Goal: Task Accomplishment & Management: Manage account settings

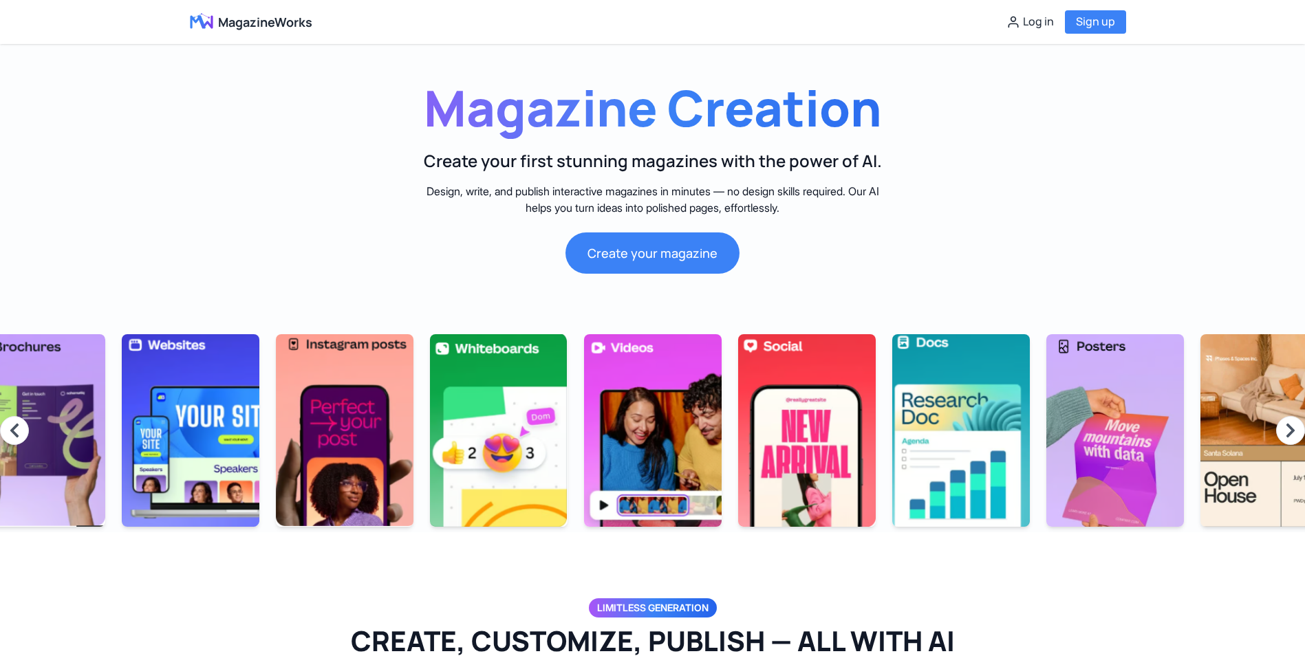
scroll to position [0, 1431]
click at [279, 23] on span "MagazineWorks" at bounding box center [265, 21] width 94 height 19
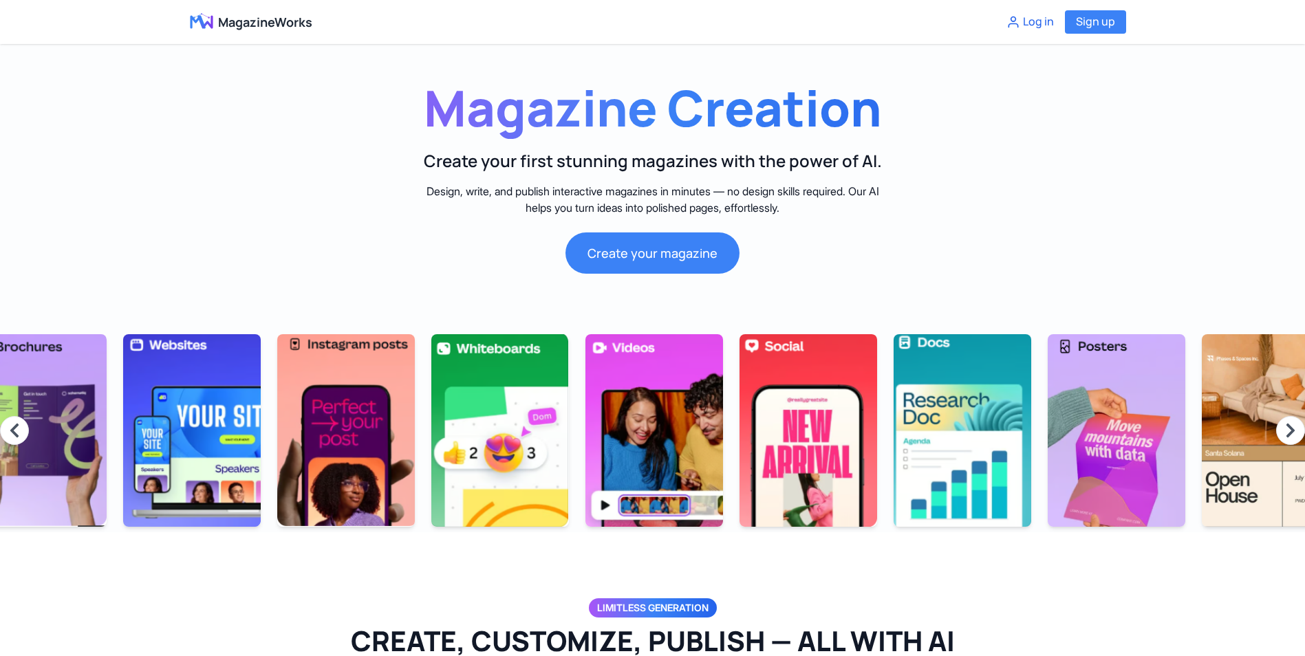
scroll to position [0, 1431]
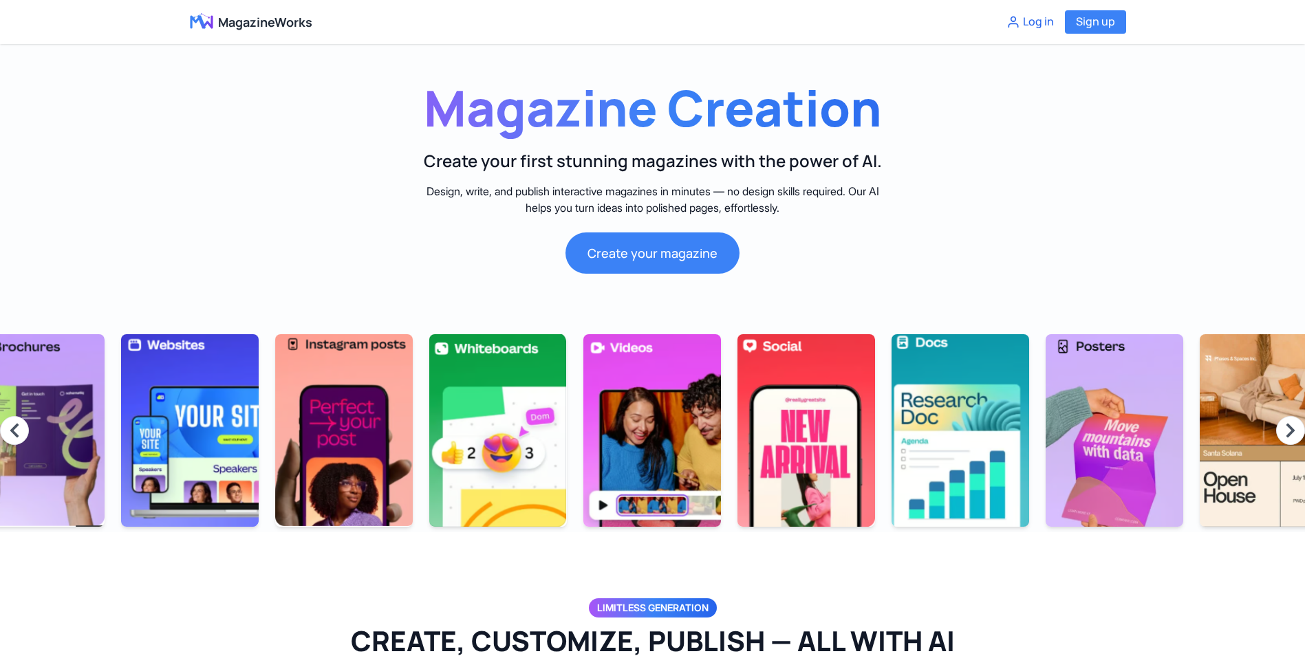
click at [1040, 23] on button "Log in" at bounding box center [1030, 22] width 47 height 18
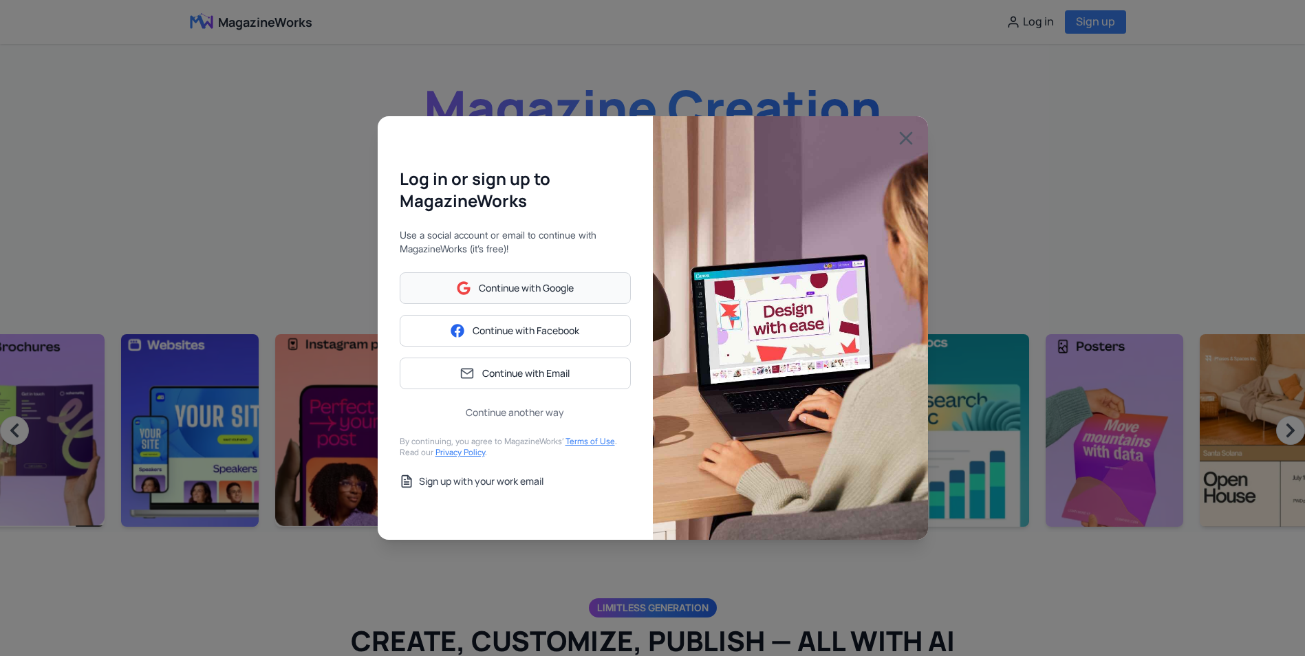
click at [575, 277] on button "Continue with Google" at bounding box center [515, 288] width 231 height 32
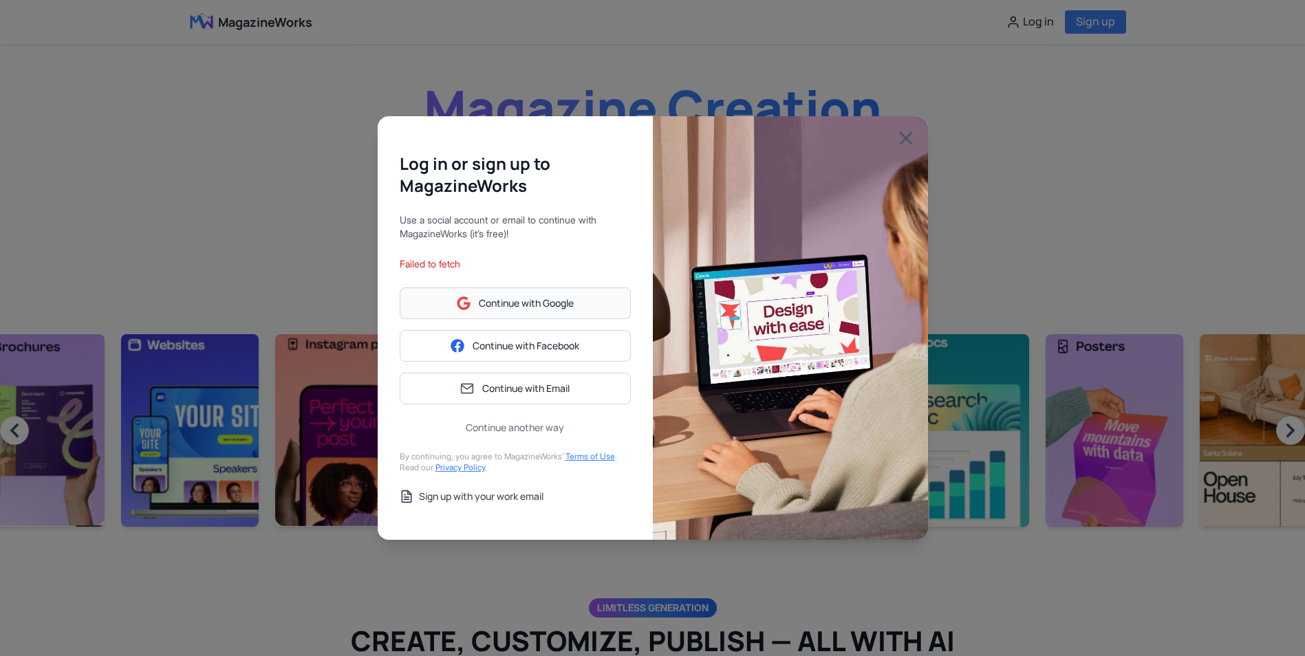
click at [582, 301] on button "Continue with Google" at bounding box center [515, 304] width 231 height 32
